Goal: Information Seeking & Learning: Learn about a topic

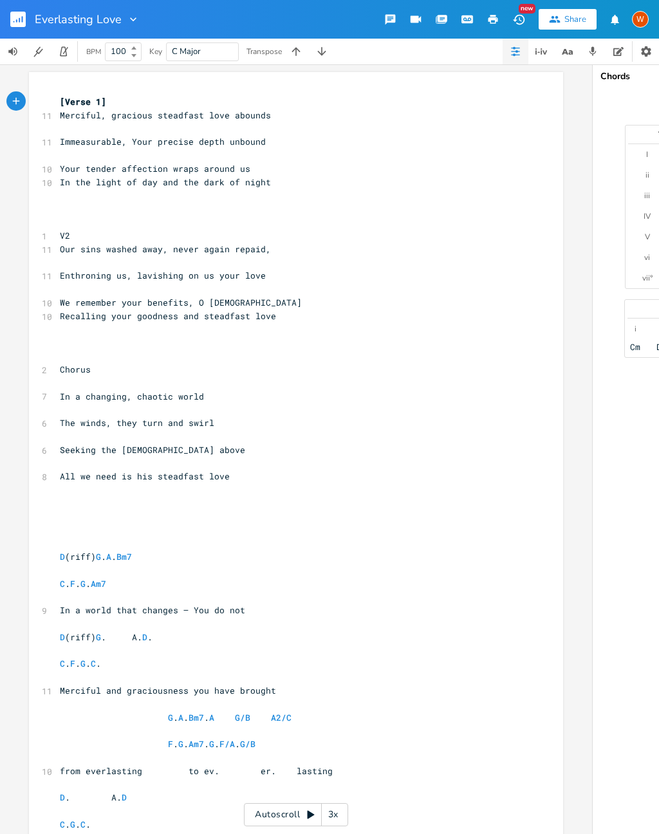
click at [594, 55] on icon "button" at bounding box center [593, 52] width 12 height 12
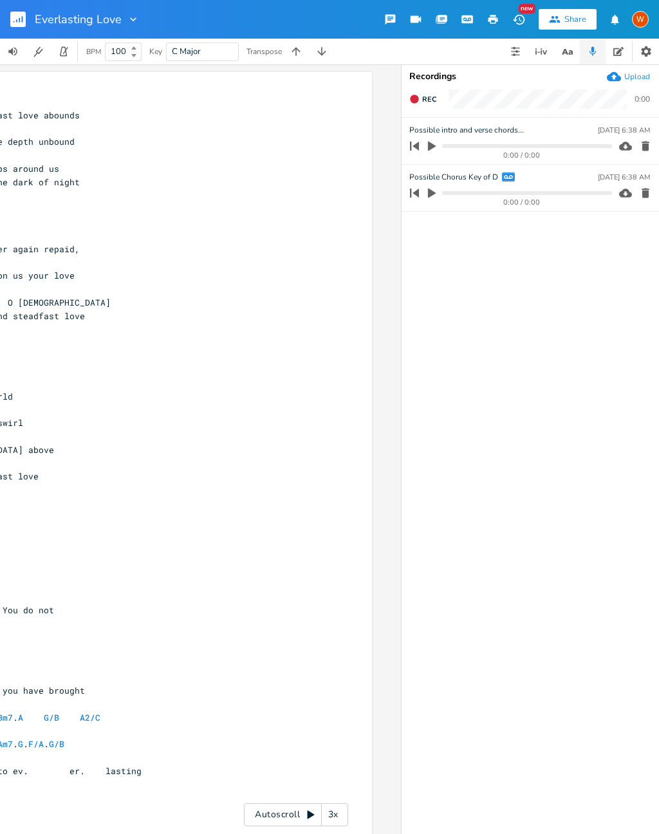
scroll to position [0, 191]
click at [428, 146] on icon "button" at bounding box center [432, 147] width 8 height 10
click at [430, 147] on icon "button" at bounding box center [432, 146] width 8 height 8
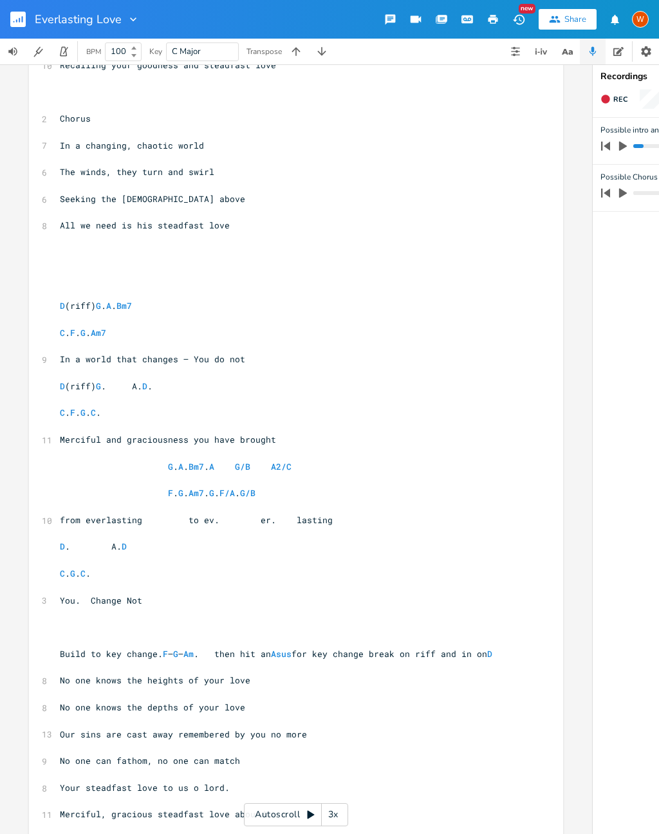
scroll to position [252, 0]
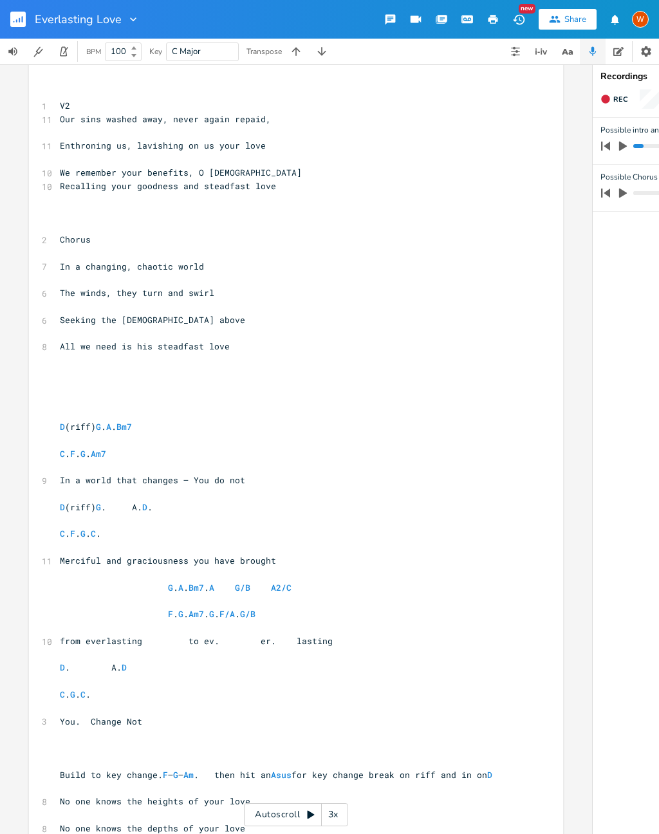
click at [19, 17] on rect "button" at bounding box center [17, 19] width 15 height 15
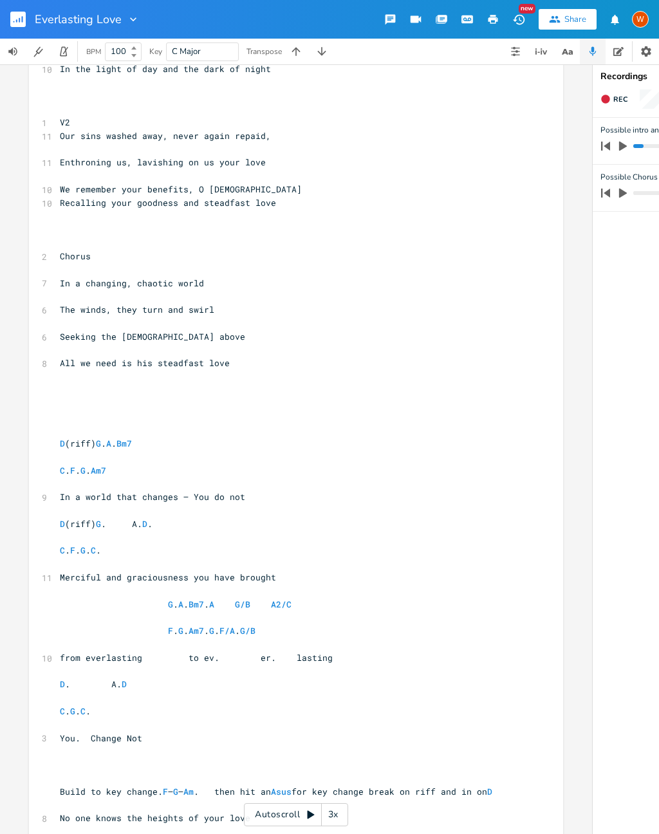
scroll to position [107, 0]
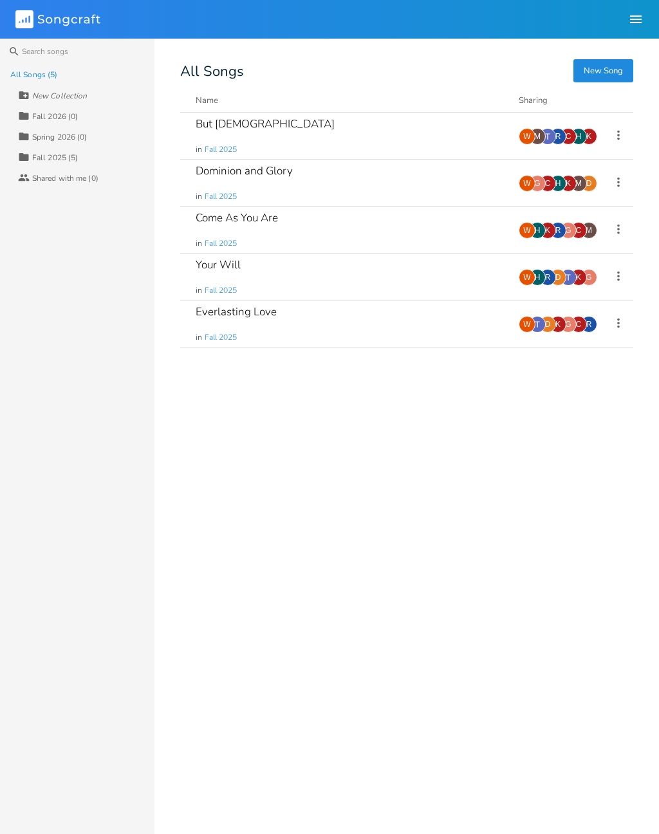
click at [270, 222] on div "Come As You Are" at bounding box center [237, 217] width 82 height 11
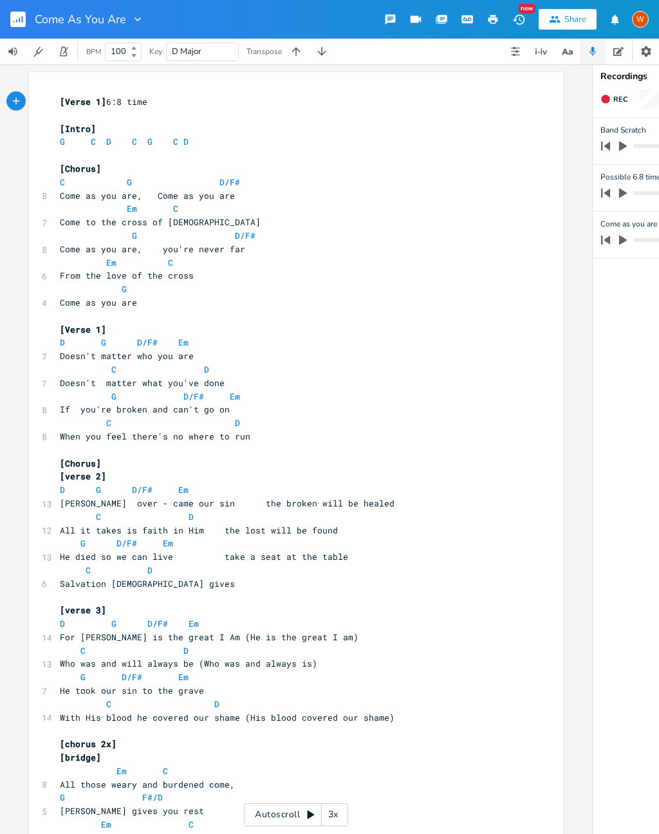
click at [562, 53] on icon "button" at bounding box center [567, 52] width 16 height 16
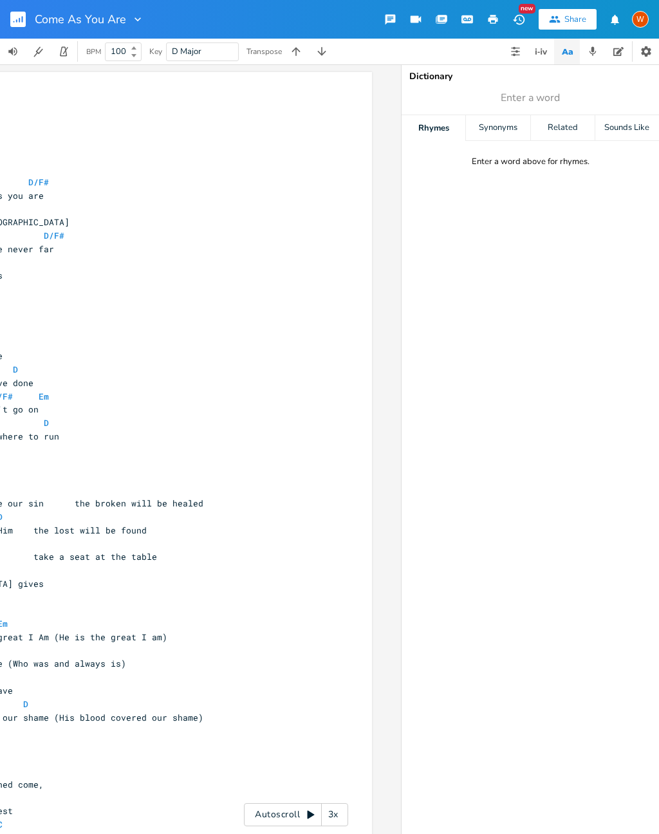
scroll to position [0, 191]
type input "Find"
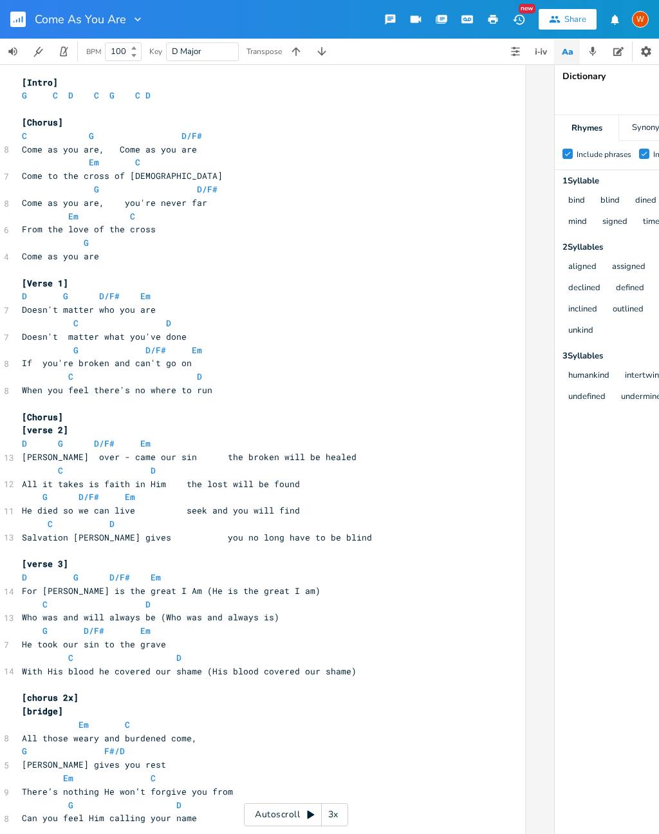
scroll to position [90, 0]
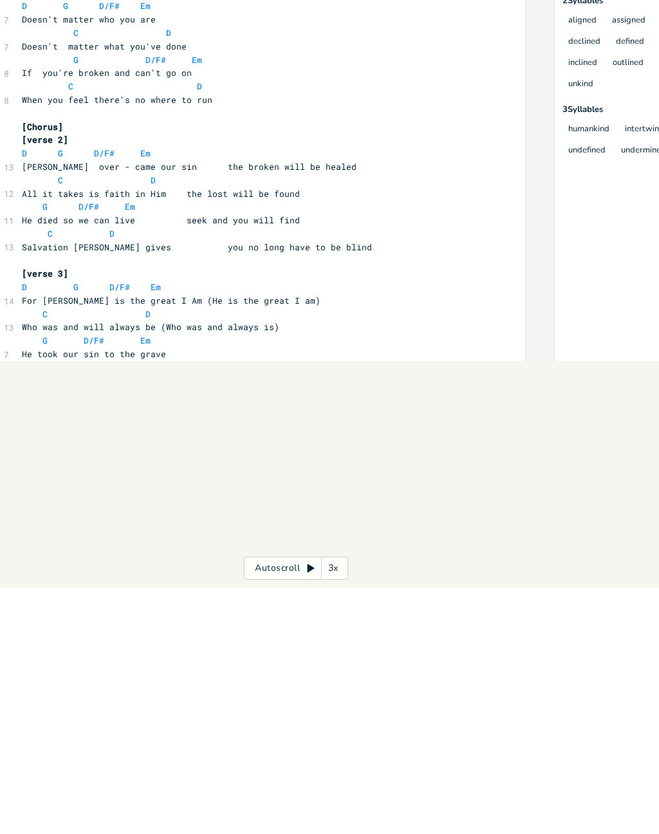
click at [39, 485] on div "Come As You Are New Share W BPM 100 Key D Major Transpose xxxxxxxxxx [Verse 1] …" at bounding box center [329, 417] width 659 height 834
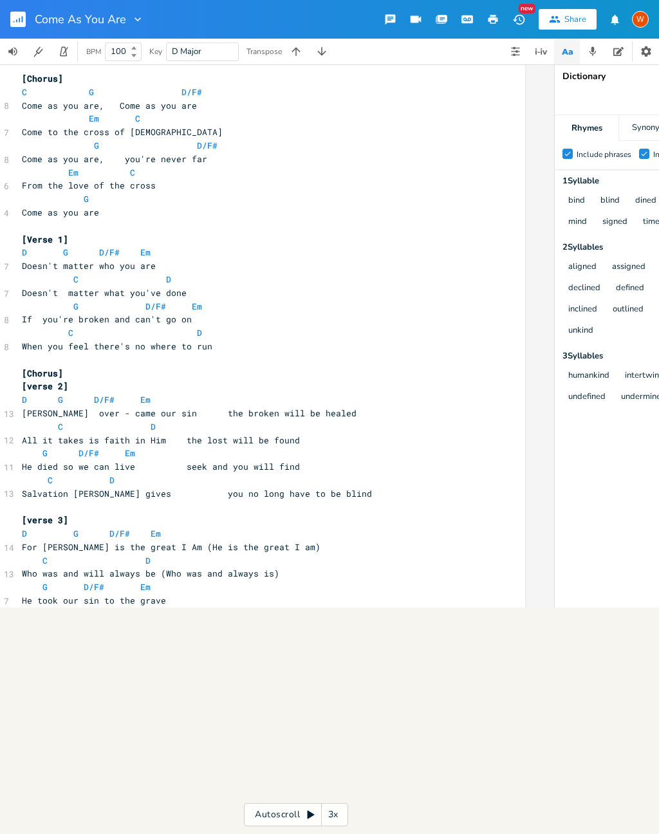
click at [374, 594] on div "Come As You Are New Share W BPM 100 Key D Major Transpose xxxxxxxxxx [Verse 1] …" at bounding box center [329, 417] width 659 height 834
click at [353, 621] on pre "With His blood he covered our shame (His blood covered our shame)" at bounding box center [251, 628] width 464 height 14
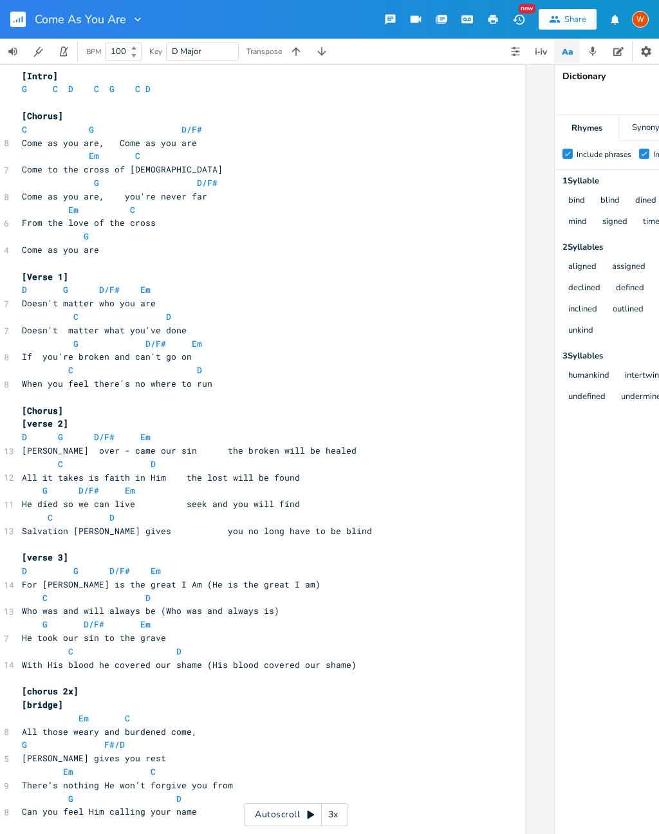
scroll to position [53, 0]
click at [321, 210] on li "Bb" at bounding box center [312, 217] width 39 height 14
